Goal: Task Accomplishment & Management: Manage account settings

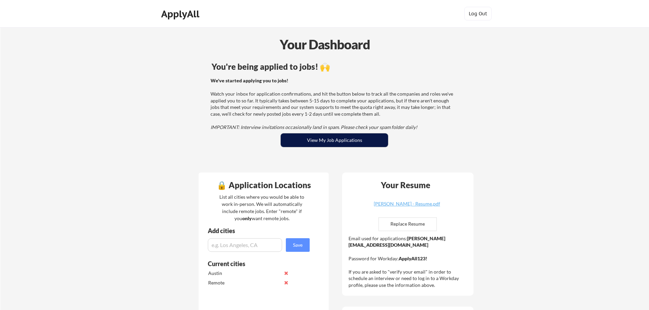
click at [317, 140] on button "View My Job Applications" at bounding box center [334, 140] width 107 height 14
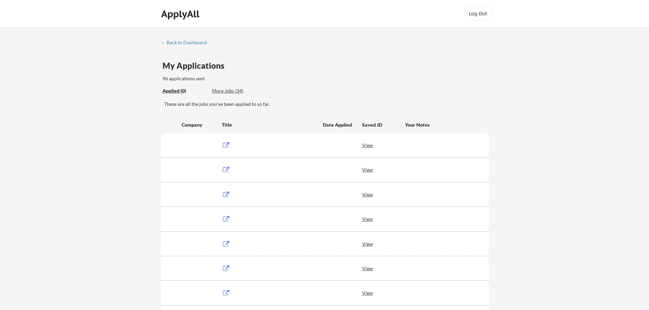
click at [166, 89] on div "Applied (0)" at bounding box center [184, 90] width 44 height 7
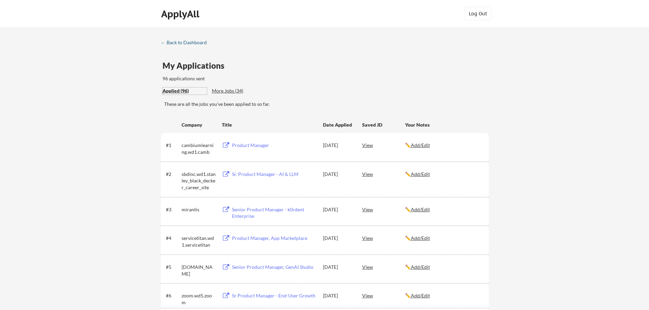
click at [176, 41] on div "← Back to Dashboard" at bounding box center [186, 42] width 51 height 5
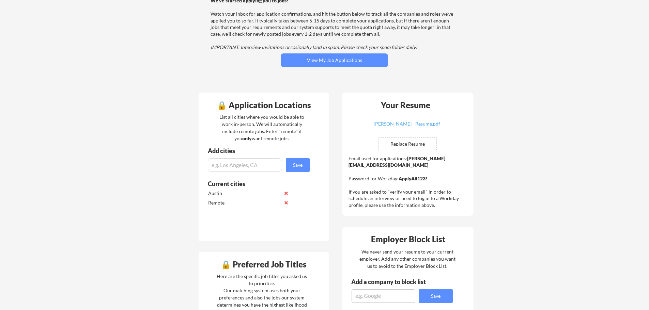
scroll to position [170, 0]
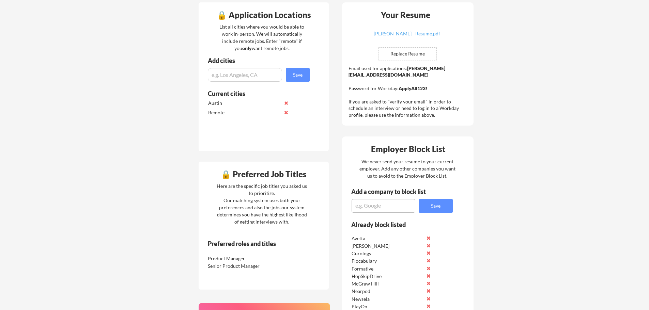
click at [376, 207] on textarea at bounding box center [383, 206] width 64 height 14
click at [376, 207] on textarea "M" at bounding box center [383, 206] width 64 height 14
type textarea "Mozilla"
click at [434, 202] on button "Save" at bounding box center [435, 206] width 34 height 14
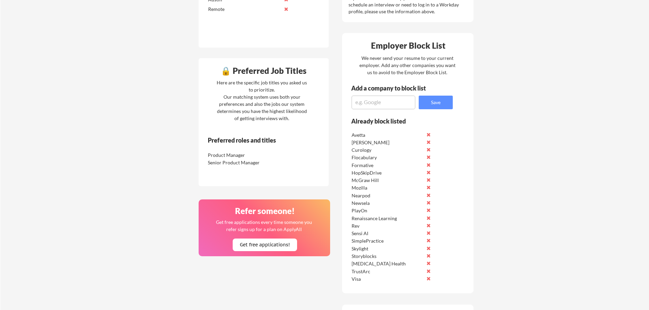
scroll to position [374, 0]
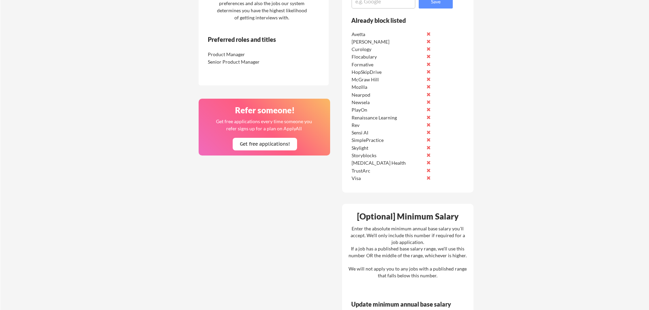
click at [376, 5] on textarea at bounding box center [383, 2] width 64 height 14
